Goal: Use online tool/utility: Utilize a website feature to perform a specific function

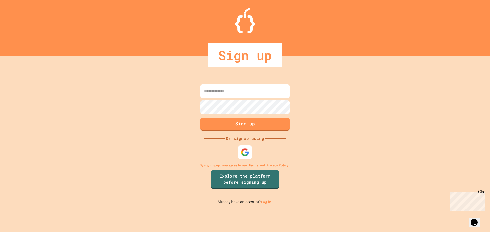
click at [246, 146] on div at bounding box center [245, 152] width 14 height 14
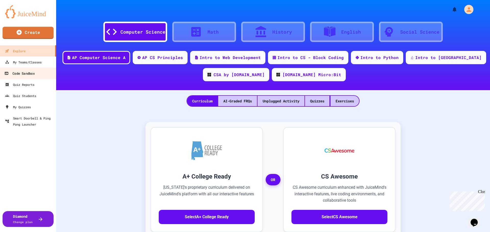
click at [22, 73] on div "Code Sandbox" at bounding box center [19, 73] width 30 height 6
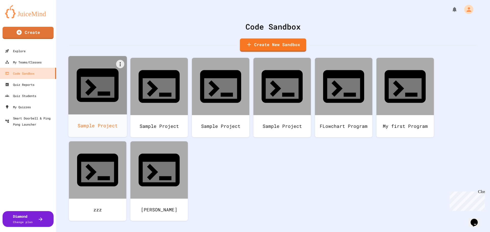
click at [99, 77] on icon at bounding box center [97, 87] width 33 height 21
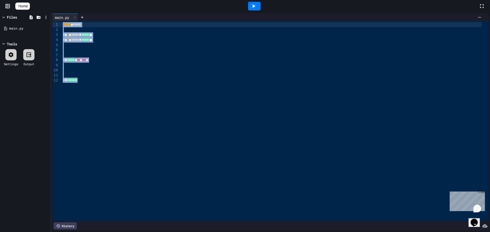
drag, startPoint x: 0, startPoint y: -6, endPoint x: 0, endPoint y: -14, distance: 7.4
click at [0, 0] on html "We are updating our servers at 9:30PM EST [DATE]. [PERSON_NAME] should continue…" at bounding box center [245, 116] width 490 height 232
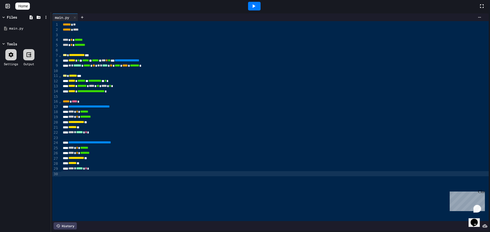
click at [257, 6] on icon at bounding box center [254, 6] width 6 height 6
